Goal: Transaction & Acquisition: Obtain resource

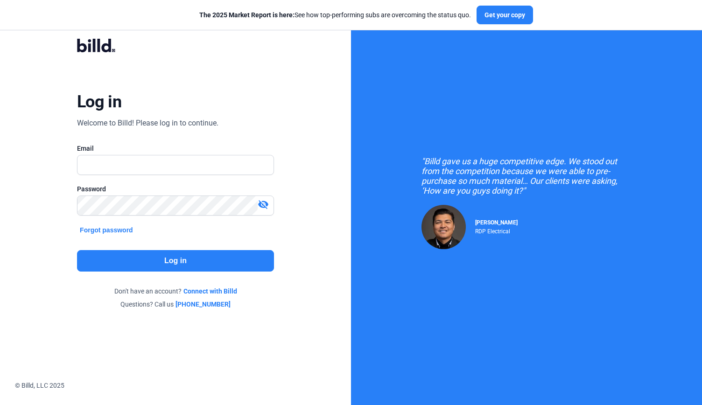
type input "[PERSON_NAME][EMAIL_ADDRESS][DOMAIN_NAME]"
click at [158, 261] on button "Log in" at bounding box center [175, 260] width 197 height 21
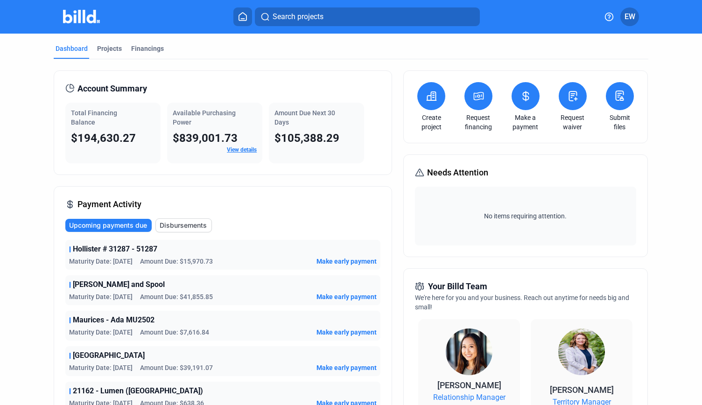
click at [427, 101] on icon at bounding box center [431, 95] width 12 height 11
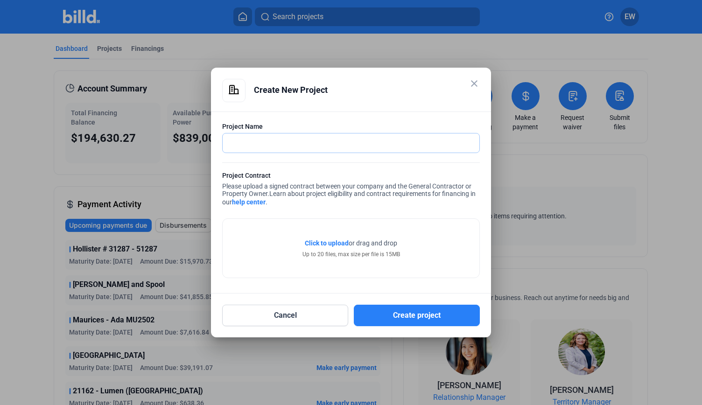
click at [311, 146] on input "text" at bounding box center [346, 142] width 246 height 19
type input "One and Two [PERSON_NAME] Place"
click at [330, 240] on span "Click to upload" at bounding box center [327, 242] width 44 height 7
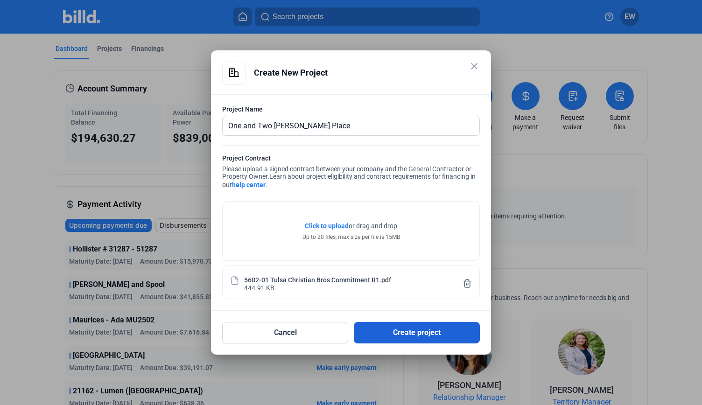
click at [410, 329] on button "Create project" at bounding box center [417, 332] width 126 height 21
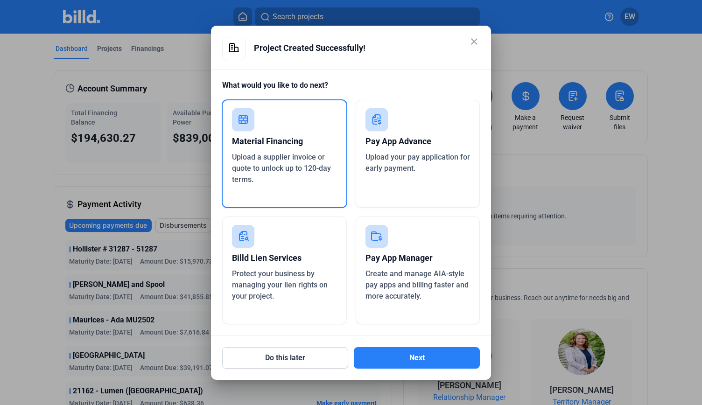
click at [400, 154] on span "Upload your pay application for early payment." at bounding box center [417, 163] width 104 height 20
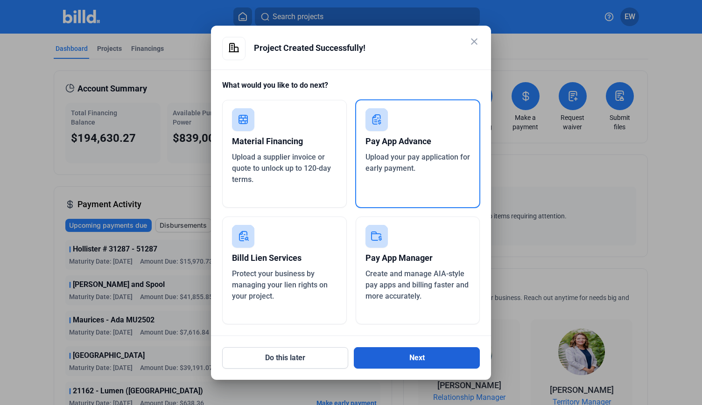
click at [421, 355] on button "Next" at bounding box center [417, 357] width 126 height 21
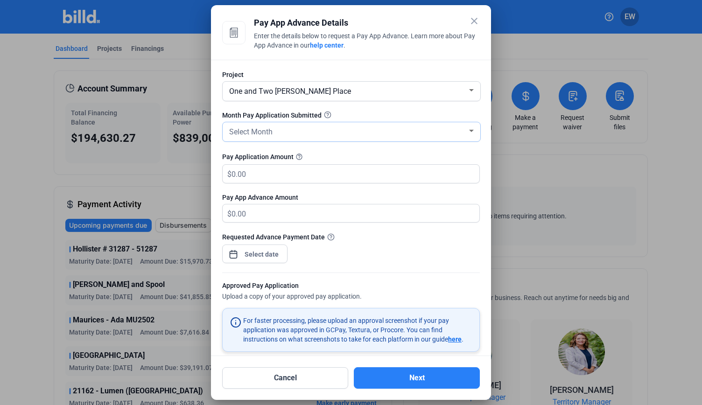
click at [319, 131] on div "Select Month" at bounding box center [347, 131] width 240 height 13
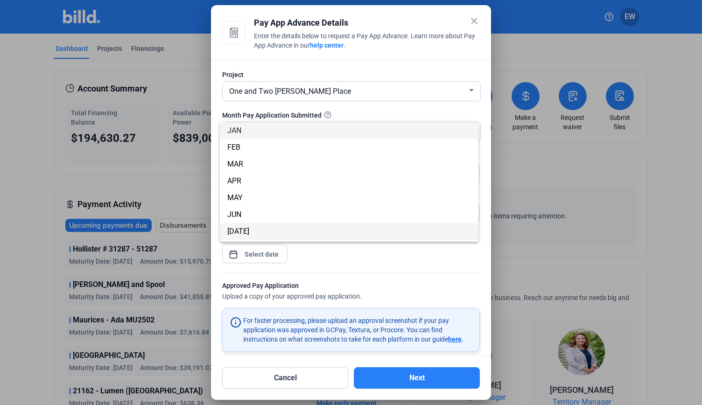
click at [248, 228] on span "[DATE]" at bounding box center [348, 231] width 243 height 17
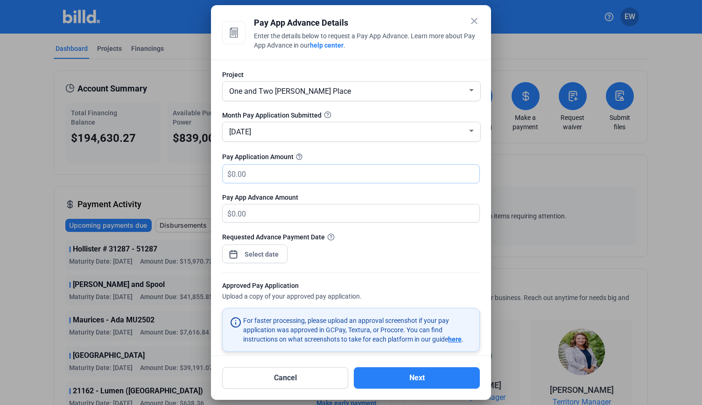
click at [262, 175] on input "text" at bounding box center [355, 174] width 248 height 18
click at [256, 174] on input "text" at bounding box center [349, 174] width 237 height 18
type input "2"
type input "2.00"
type input "281"
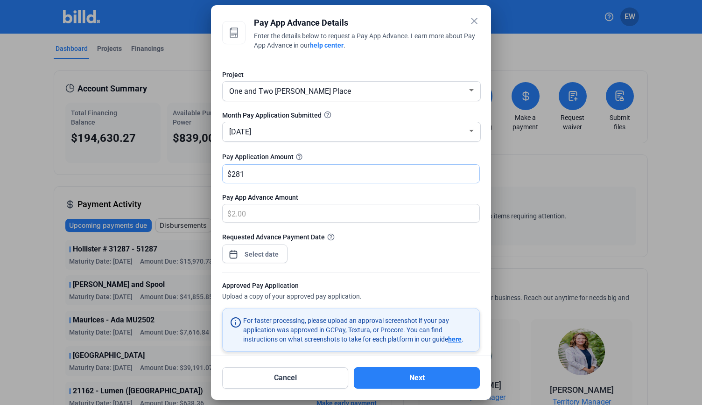
type input "281.00"
type input "28,144."
type input "28,144.00"
type input "28,144.47"
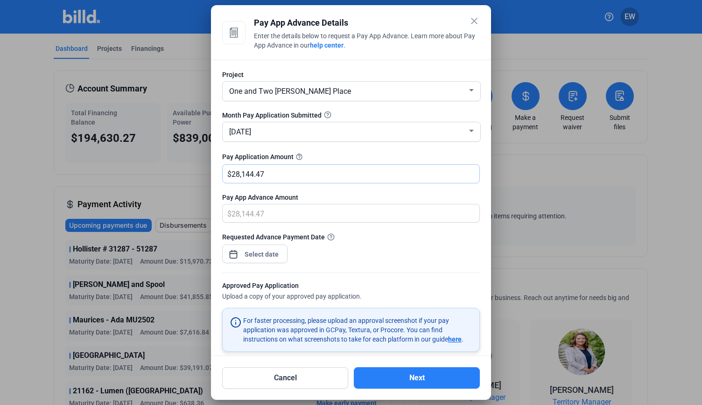
type input "28,144.47"
click at [254, 253] on div "close Pay App Advance Details Enter the details below to request a Pay App Adva…" at bounding box center [351, 202] width 702 height 405
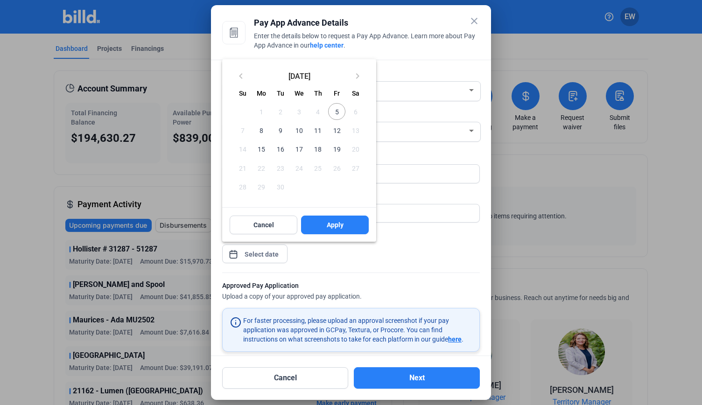
drag, startPoint x: 340, startPoint y: 112, endPoint x: 339, endPoint y: 121, distance: 9.3
click at [339, 112] on span "5" at bounding box center [336, 111] width 17 height 17
click at [322, 228] on button "Apply" at bounding box center [335, 225] width 68 height 19
type input "[DATE]"
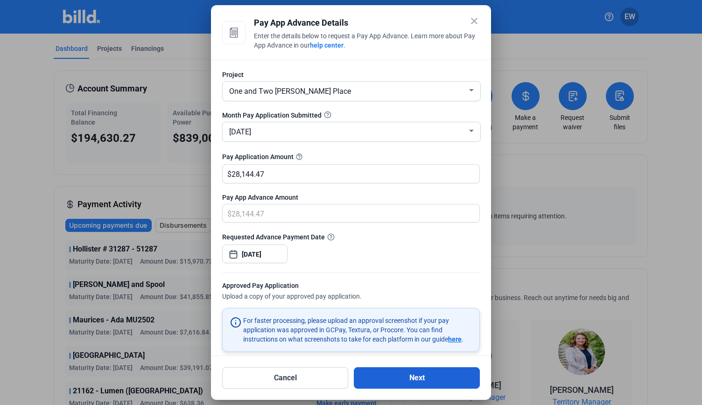
click at [415, 377] on button "Next" at bounding box center [417, 377] width 126 height 21
click at [403, 381] on button "Next" at bounding box center [417, 377] width 126 height 21
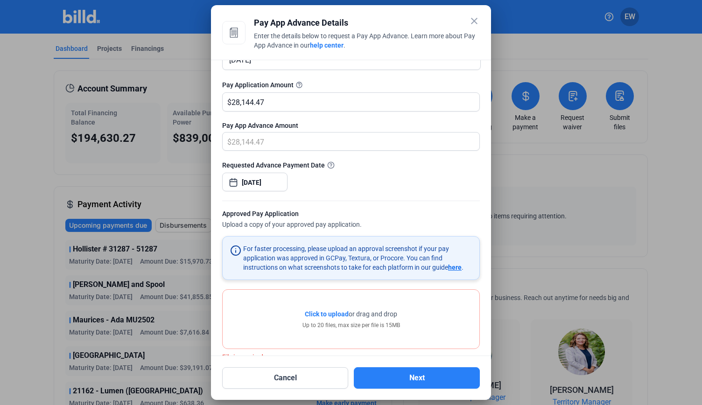
scroll to position [90, 0]
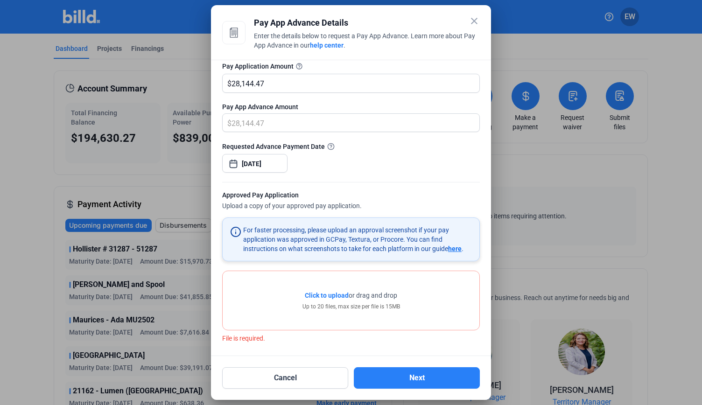
click at [326, 292] on span "Click to upload" at bounding box center [327, 295] width 44 height 7
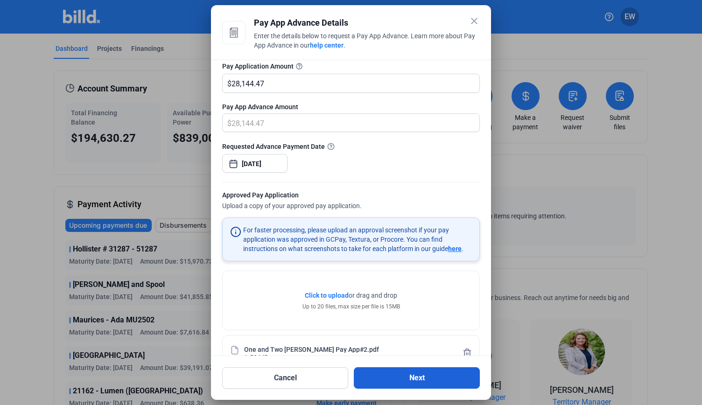
click at [421, 378] on button "Next" at bounding box center [417, 377] width 126 height 21
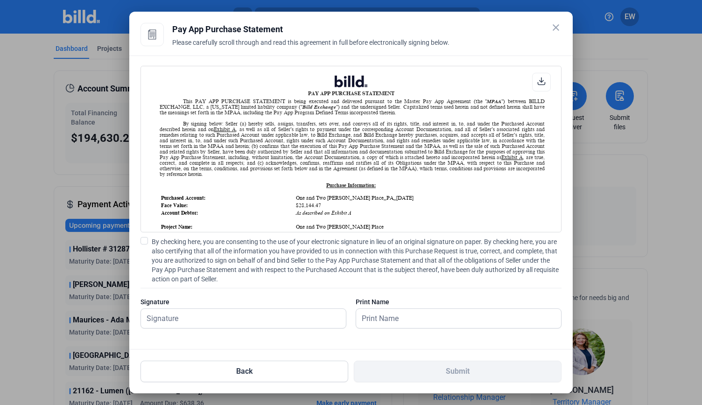
scroll to position [0, 0]
click at [164, 317] on input "text" at bounding box center [243, 318] width 205 height 19
type input "[PERSON_NAME]"
click at [371, 317] on input "text" at bounding box center [453, 318] width 195 height 19
type input "[PERSON_NAME]"
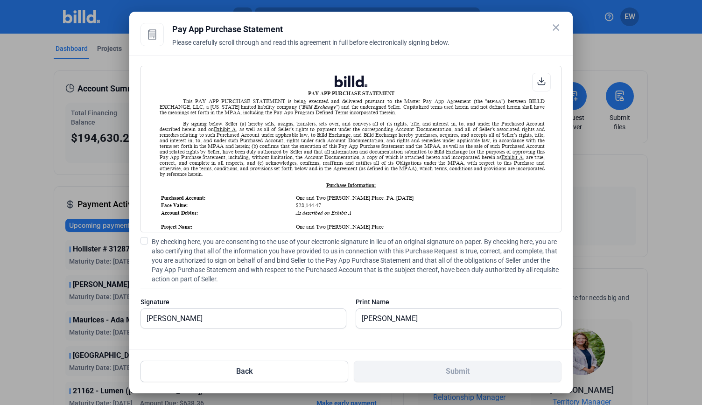
click at [149, 241] on label "By checking here, you are consenting to the use of your electronic signature in…" at bounding box center [350, 260] width 421 height 47
click at [0, 0] on input "By checking here, you are consenting to the use of your electronic signature in…" at bounding box center [0, 0] width 0 height 0
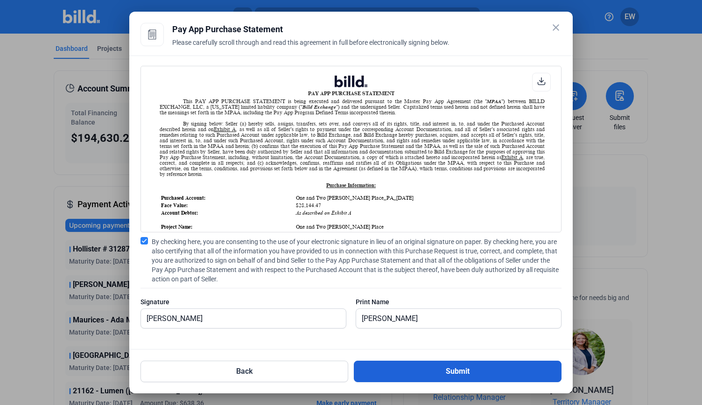
click at [493, 375] on button "Submit" at bounding box center [458, 371] width 208 height 21
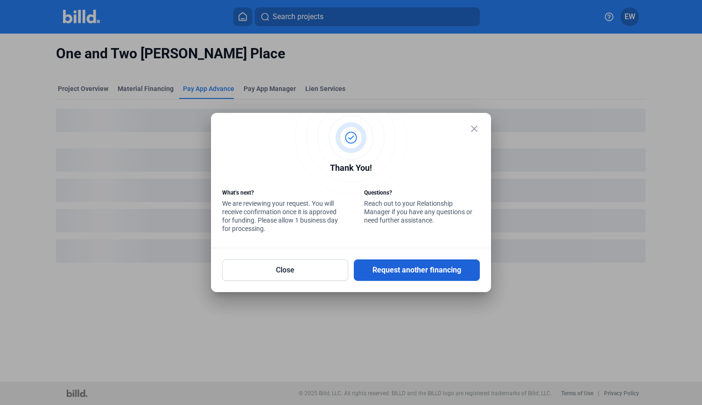
click at [423, 275] on button "Request another financing" at bounding box center [417, 269] width 126 height 21
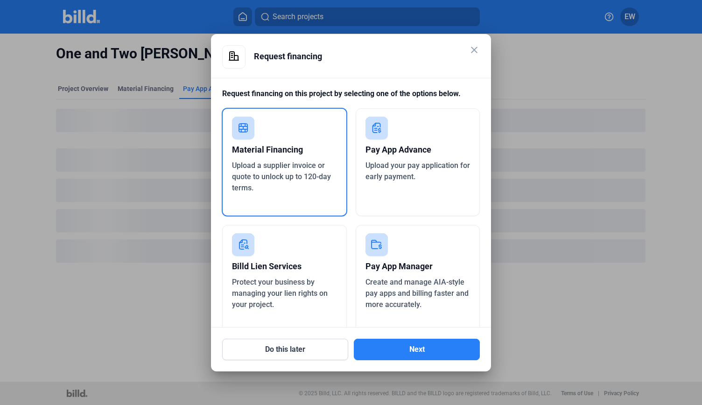
click at [391, 160] on div "Upload your pay application for early payment." at bounding box center [417, 171] width 105 height 22
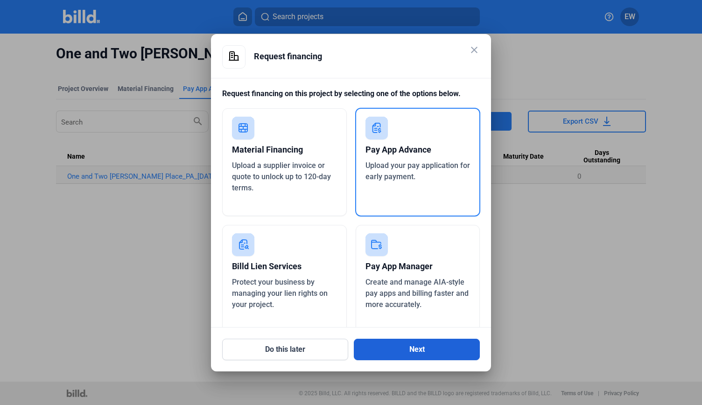
click at [416, 346] on button "Next" at bounding box center [417, 349] width 126 height 21
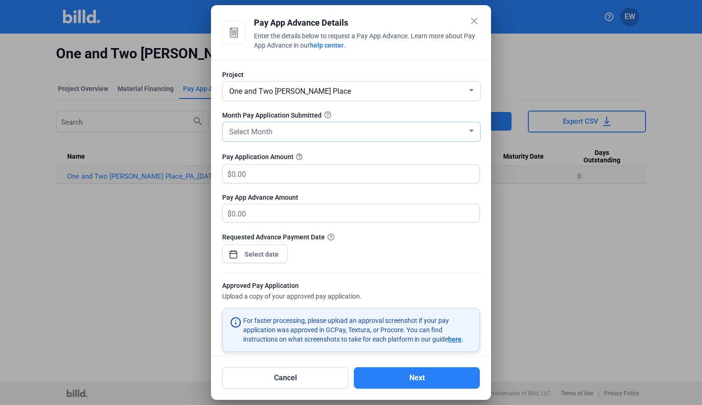
click at [294, 133] on div "Select Month" at bounding box center [347, 131] width 240 height 13
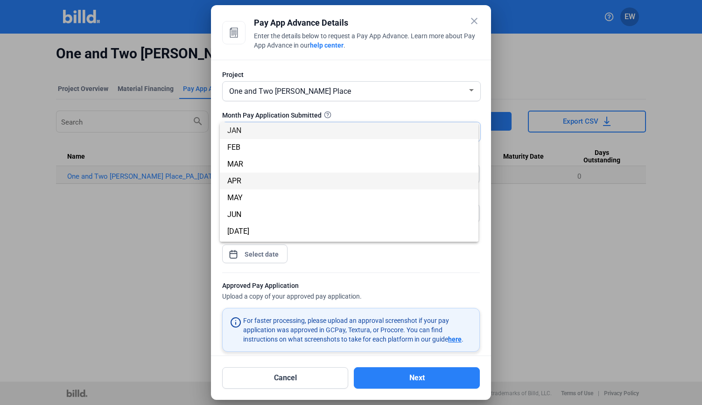
scroll to position [82, 0]
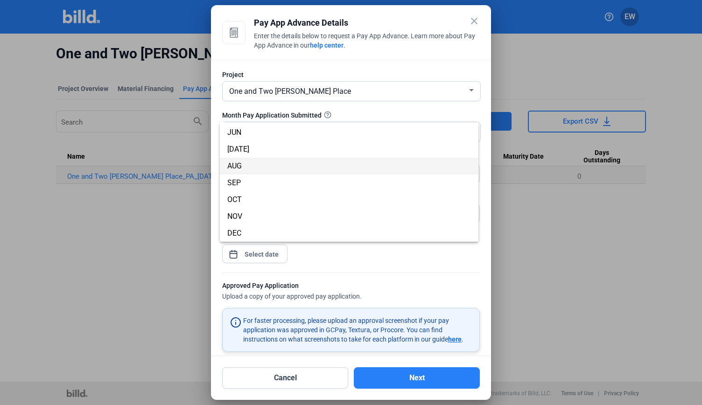
click at [239, 166] on span "AUG" at bounding box center [234, 165] width 14 height 9
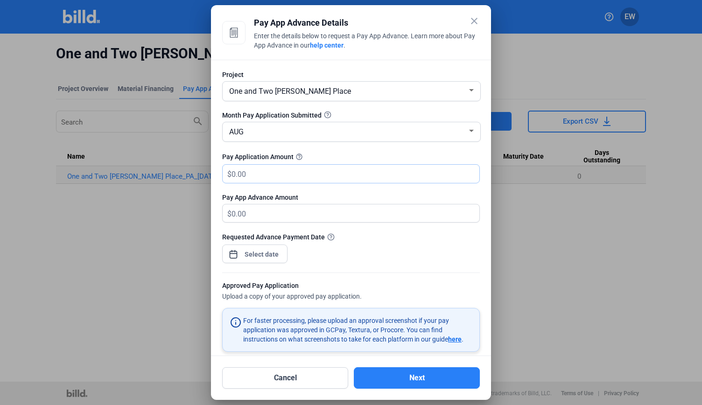
drag, startPoint x: 254, startPoint y: 180, endPoint x: 251, endPoint y: 174, distance: 6.3
click at [253, 178] on input "text" at bounding box center [349, 174] width 237 height 18
type input "1"
type input "1.00"
type input "17"
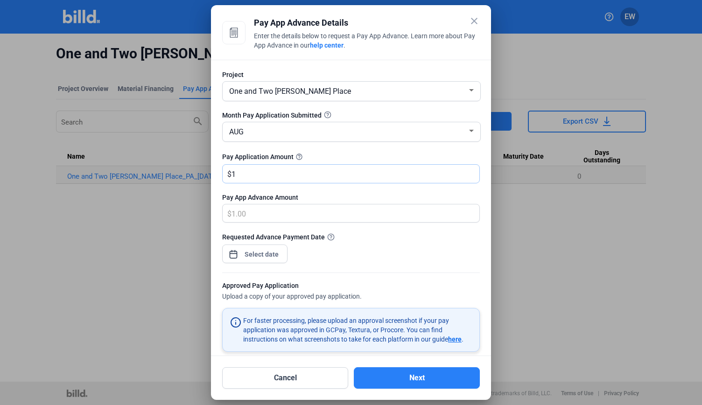
type input "17.00"
type input "172"
type input "172.00"
type input "1728"
type input "1,728.00"
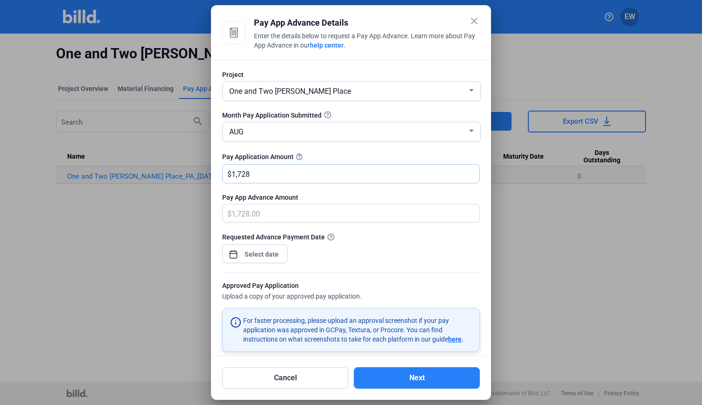
type input "1,7283"
type input "17,283.00"
type input "17,283.8"
type input "17,283.80"
type input "17,283.86"
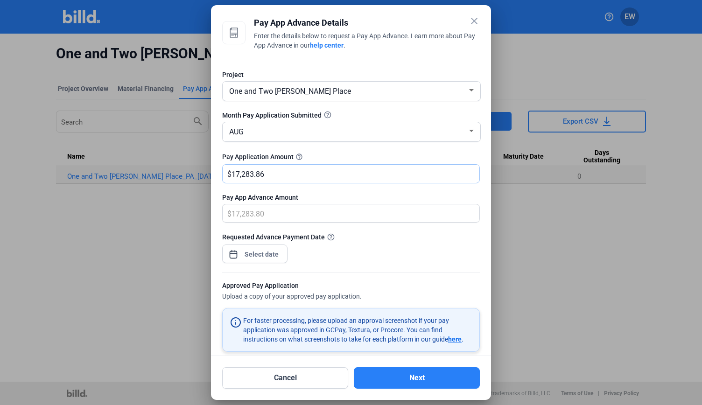
type input "17,283.86"
click at [254, 256] on div "close Pay App Advance Details Enter the details below to request a Pay App Adva…" at bounding box center [351, 202] width 702 height 405
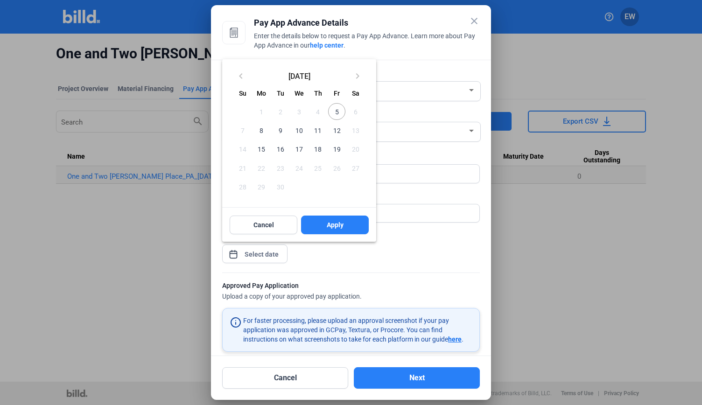
click at [338, 110] on span "5" at bounding box center [336, 111] width 17 height 17
click at [338, 223] on span "Apply" at bounding box center [335, 224] width 17 height 9
type input "[DATE]"
click at [340, 105] on span "5" at bounding box center [336, 111] width 17 height 17
click at [341, 224] on span "Apply" at bounding box center [335, 224] width 17 height 9
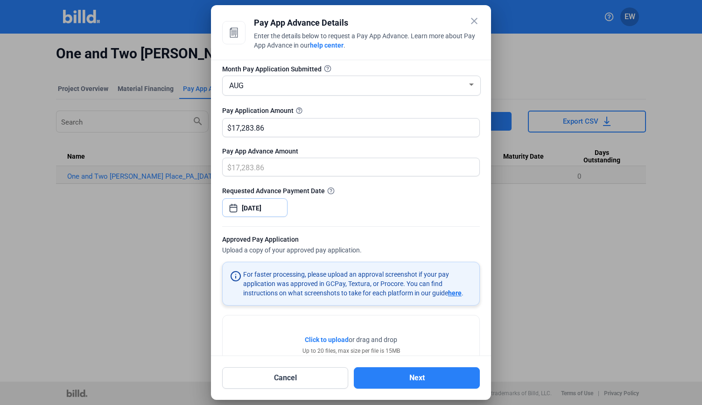
scroll to position [78, 0]
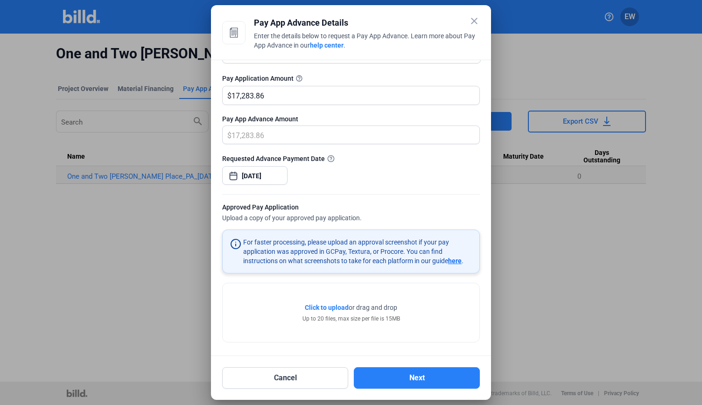
click at [320, 311] on div "Click to upload Tap to upload or drag and drop Up to 20 files, max size per fil…" at bounding box center [350, 313] width 97 height 20
click at [321, 307] on span "Click to upload" at bounding box center [327, 307] width 44 height 7
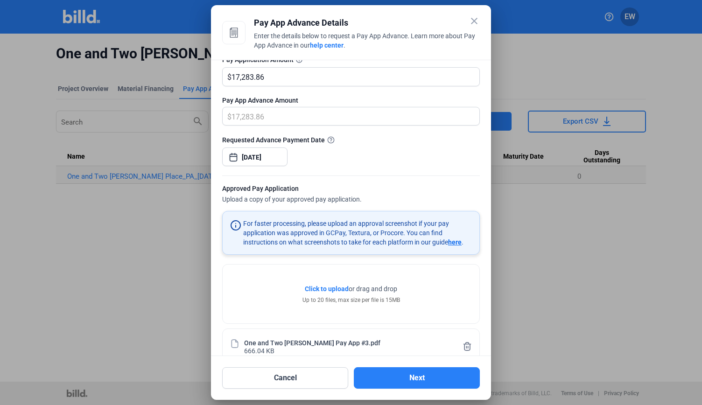
scroll to position [113, 0]
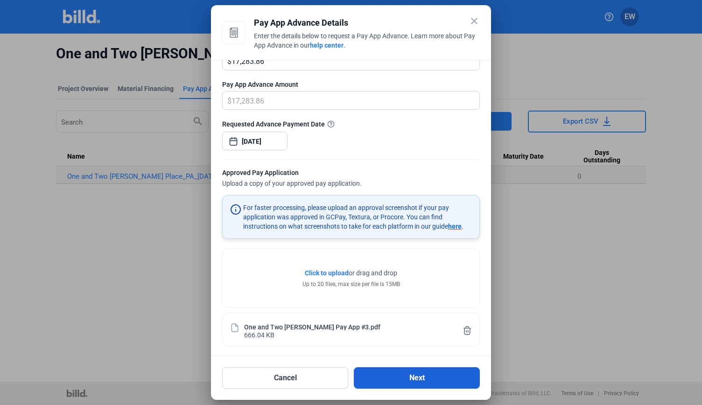
click at [414, 382] on button "Next" at bounding box center [417, 377] width 126 height 21
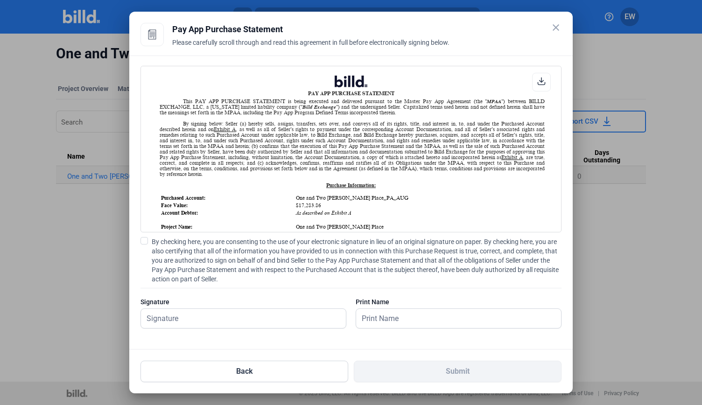
scroll to position [0, 0]
click at [144, 241] on span at bounding box center [143, 240] width 7 height 7
click at [0, 0] on input "By checking here, you are consenting to the use of your electronic signature in…" at bounding box center [0, 0] width 0 height 0
click at [193, 323] on input "text" at bounding box center [238, 318] width 195 height 19
drag, startPoint x: 360, startPoint y: 319, endPoint x: 349, endPoint y: 319, distance: 11.2
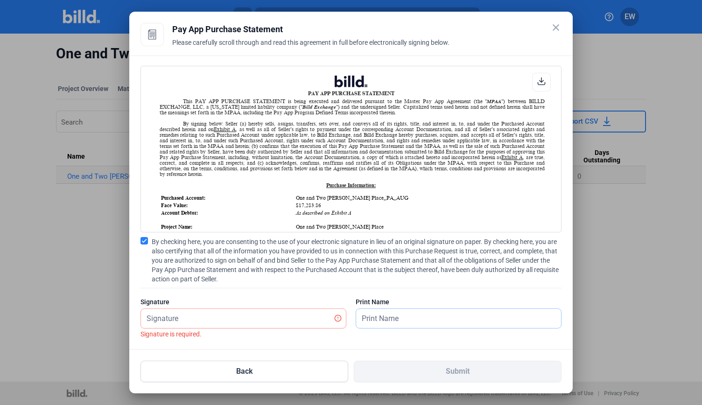
click at [360, 319] on input "text" at bounding box center [458, 318] width 205 height 19
drag, startPoint x: 214, startPoint y: 315, endPoint x: 208, endPoint y: 321, distance: 8.6
click at [214, 315] on input "text" at bounding box center [238, 318] width 195 height 19
type input "[PERSON_NAME]"
click at [404, 320] on input "text" at bounding box center [453, 318] width 195 height 19
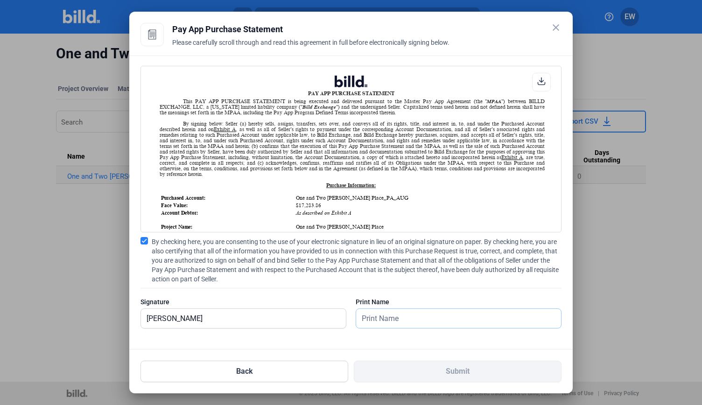
type input "[PERSON_NAME]"
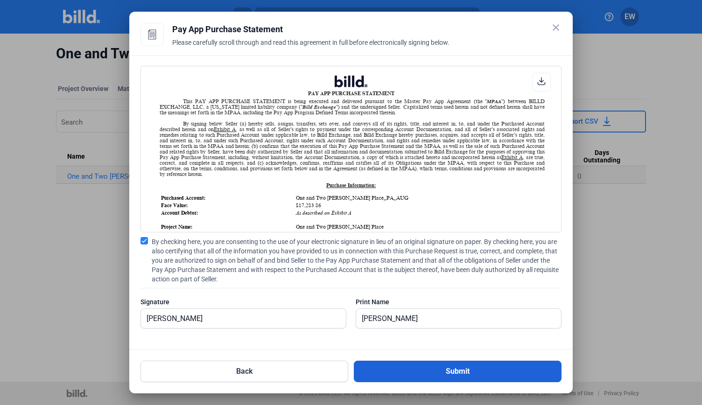
click at [425, 370] on button "Submit" at bounding box center [458, 371] width 208 height 21
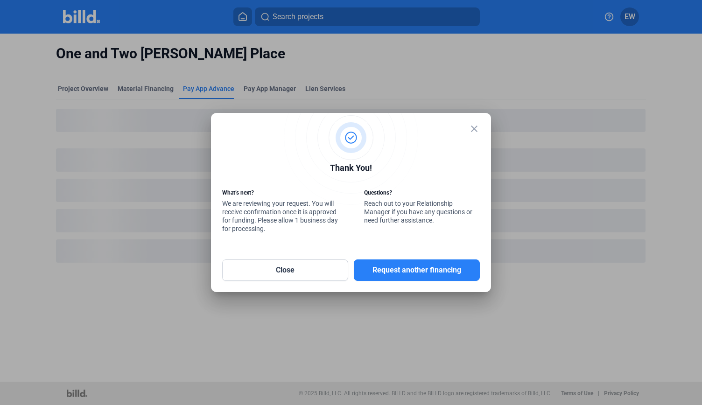
click at [477, 128] on mat-icon "close" at bounding box center [473, 128] width 11 height 11
